Goal: Information Seeking & Learning: Learn about a topic

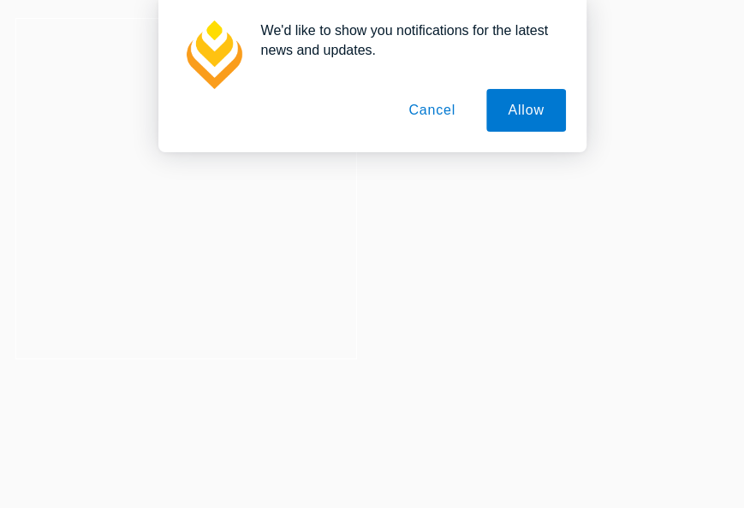
scroll to position [78, 0]
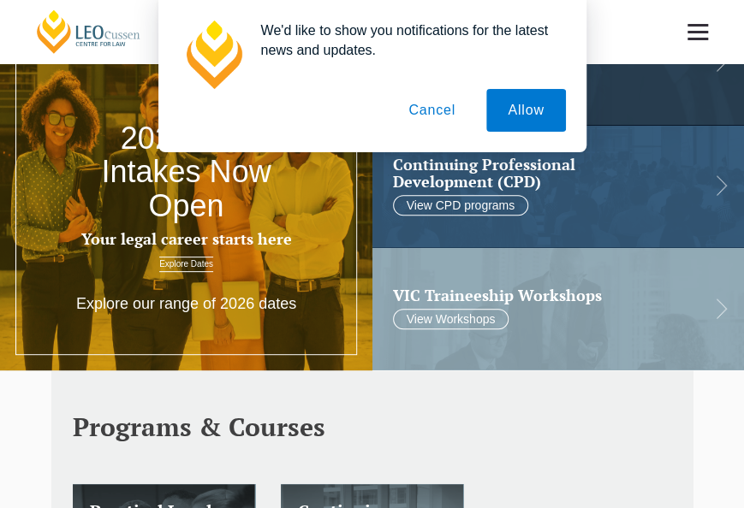
click at [431, 115] on button "Cancel" at bounding box center [432, 110] width 90 height 43
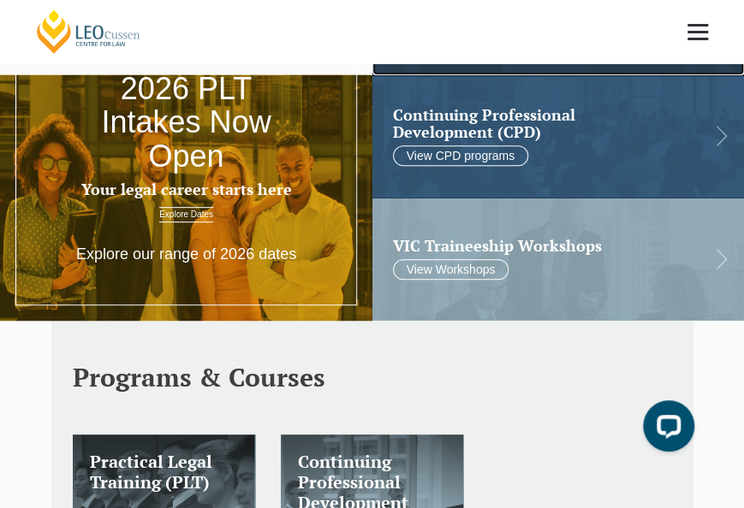
scroll to position [0, 0]
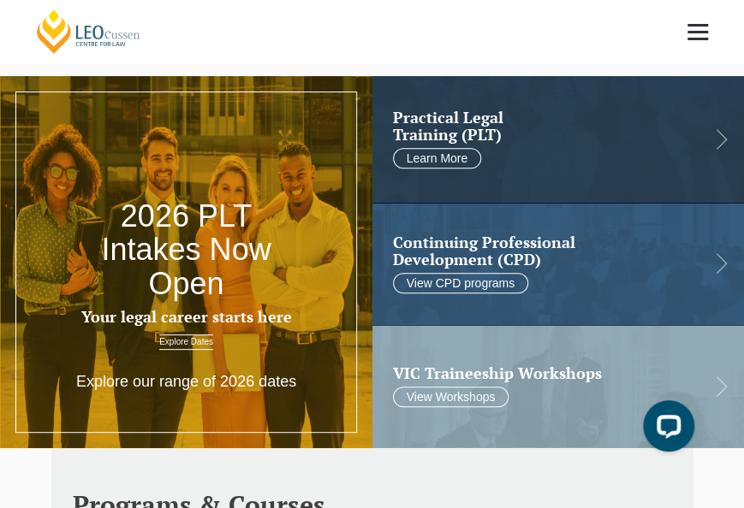
click at [705, 32] on span at bounding box center [697, 32] width 21 height 3
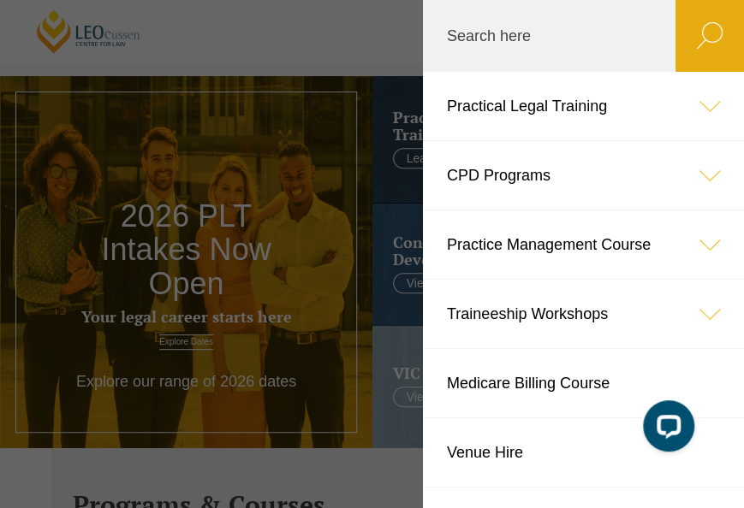
click at [589, 128] on link "Practical Legal Training" at bounding box center [583, 106] width 321 height 68
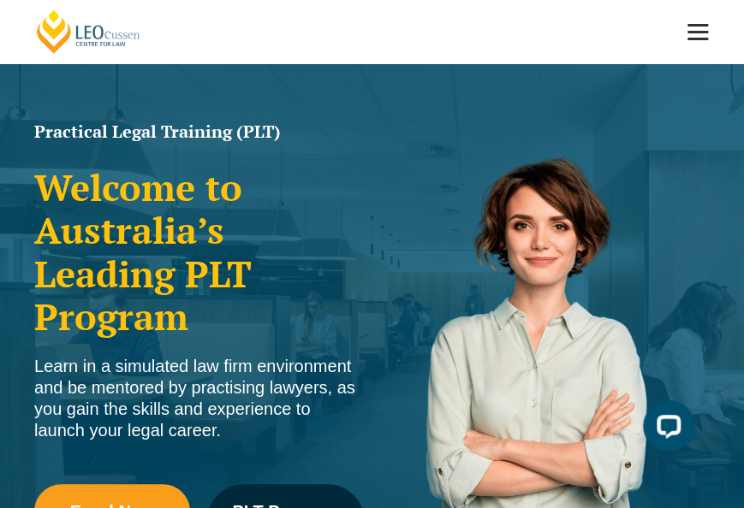
click at [692, 34] on link at bounding box center [697, 31] width 63 height 63
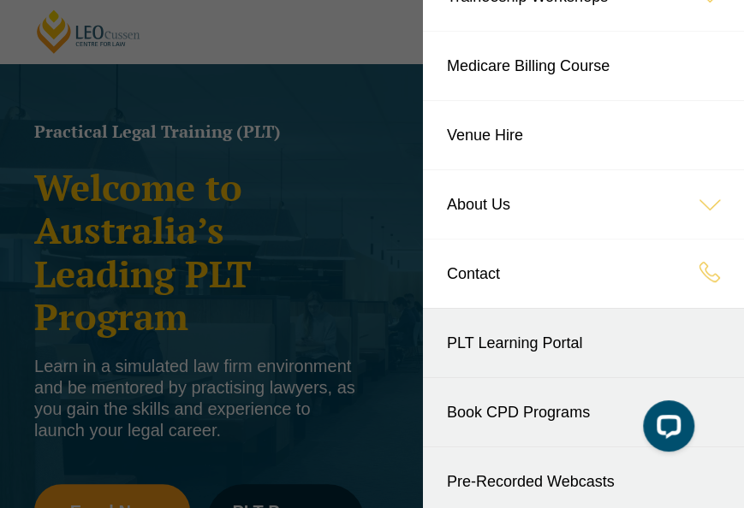
scroll to position [323, 0]
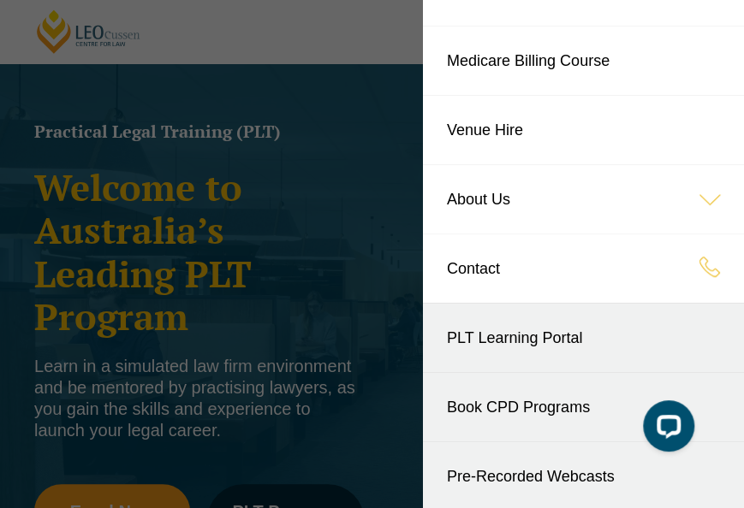
click at [690, 192] on icon at bounding box center [709, 199] width 68 height 68
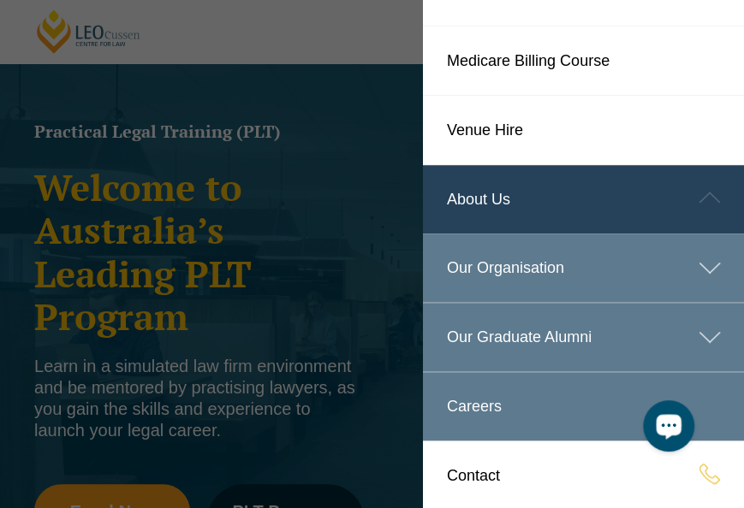
click at [505, 399] on link "Careers" at bounding box center [583, 406] width 321 height 68
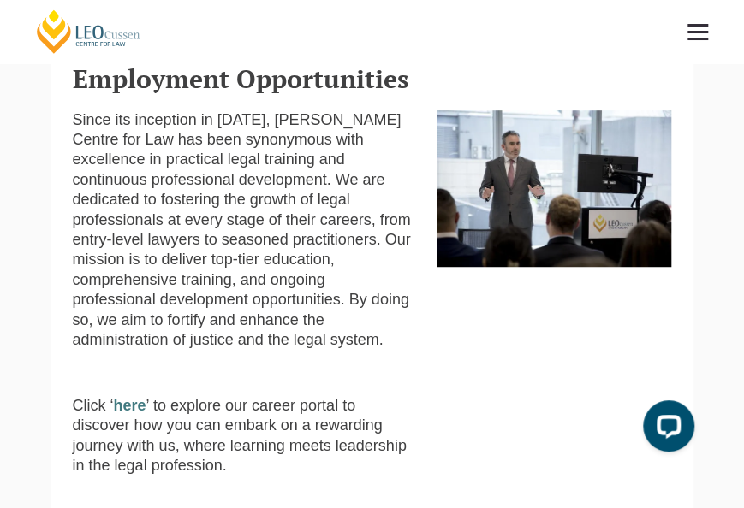
scroll to position [274, 0]
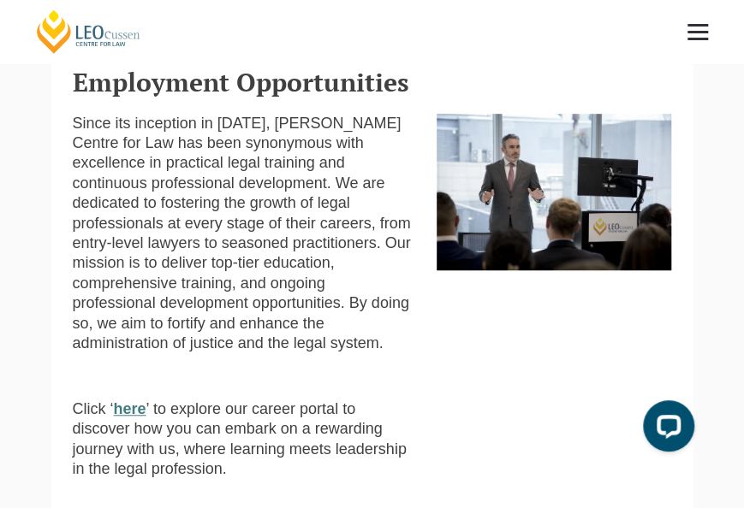
click at [128, 413] on strong "here" at bounding box center [130, 408] width 33 height 17
